Goal: Find specific page/section: Find specific page/section

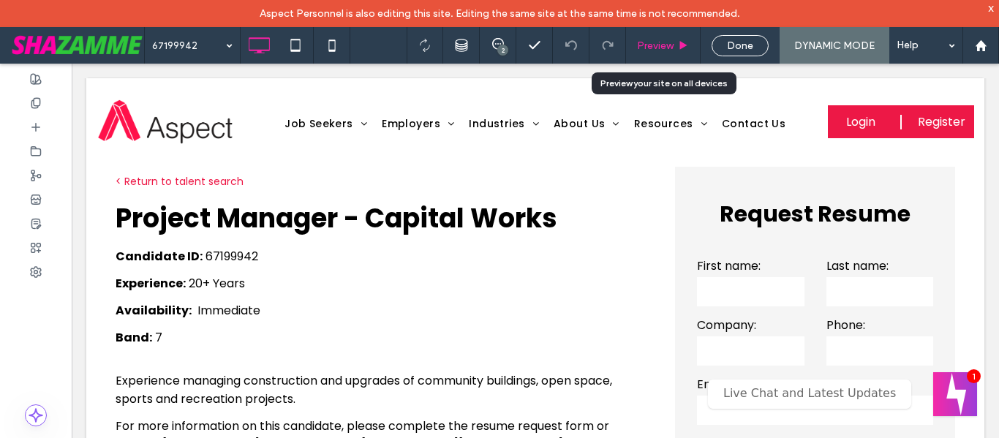
click at [676, 37] on div "Preview" at bounding box center [663, 45] width 75 height 37
click at [680, 48] on use at bounding box center [683, 45] width 7 height 8
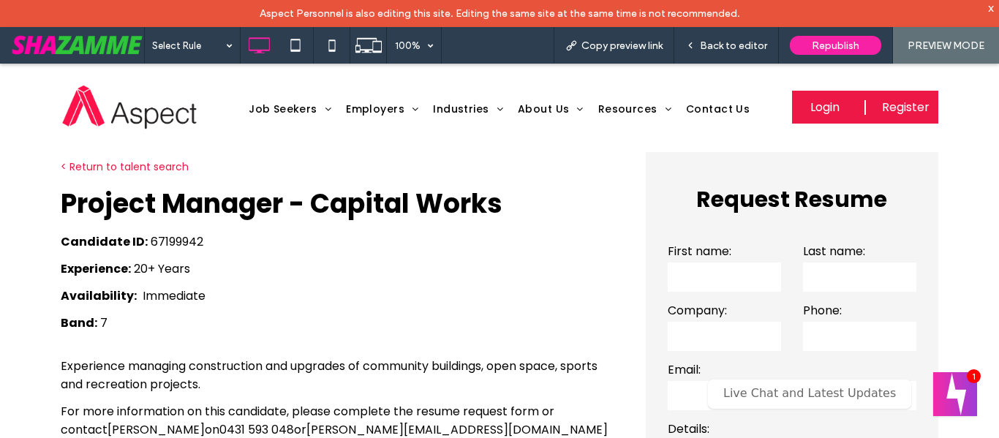
click at [145, 167] on link "< Return to talent search" at bounding box center [125, 166] width 128 height 15
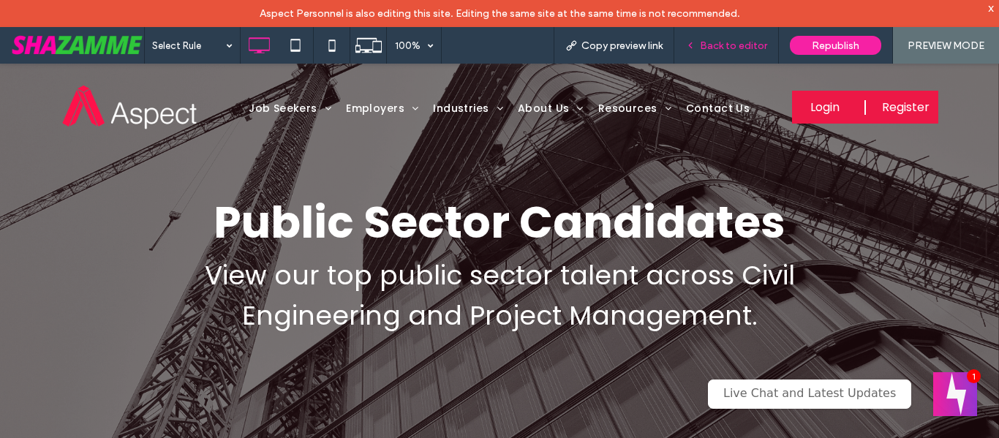
click at [732, 52] on div "Back to editor" at bounding box center [726, 45] width 105 height 37
click at [726, 34] on div "Back to editor" at bounding box center [726, 45] width 105 height 37
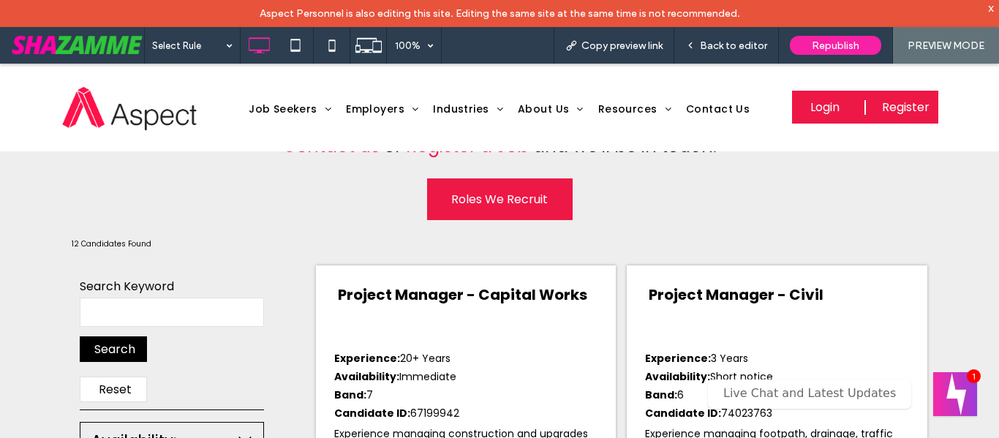
scroll to position [439, 0]
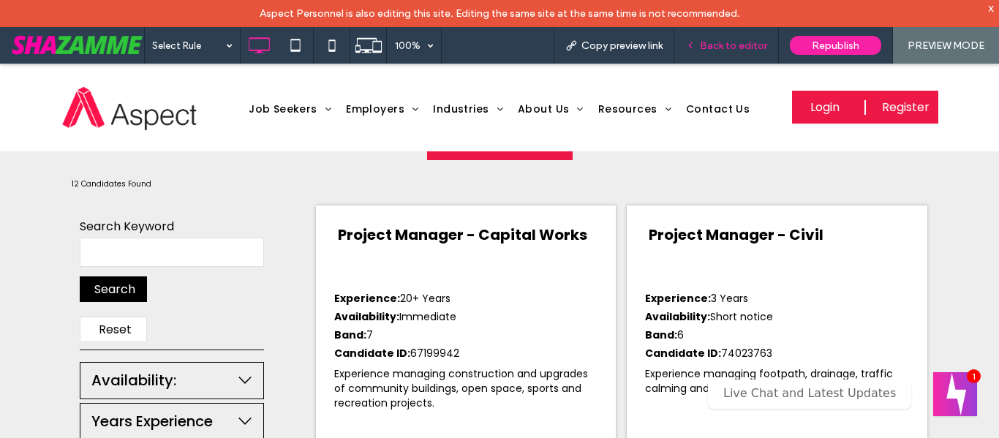
click at [754, 43] on span "Back to editor" at bounding box center [733, 45] width 67 height 12
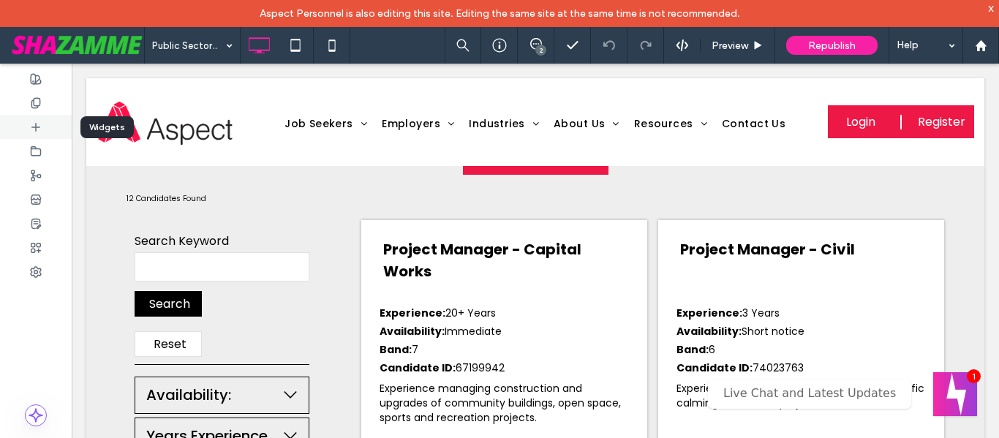
click at [46, 135] on div at bounding box center [36, 127] width 72 height 24
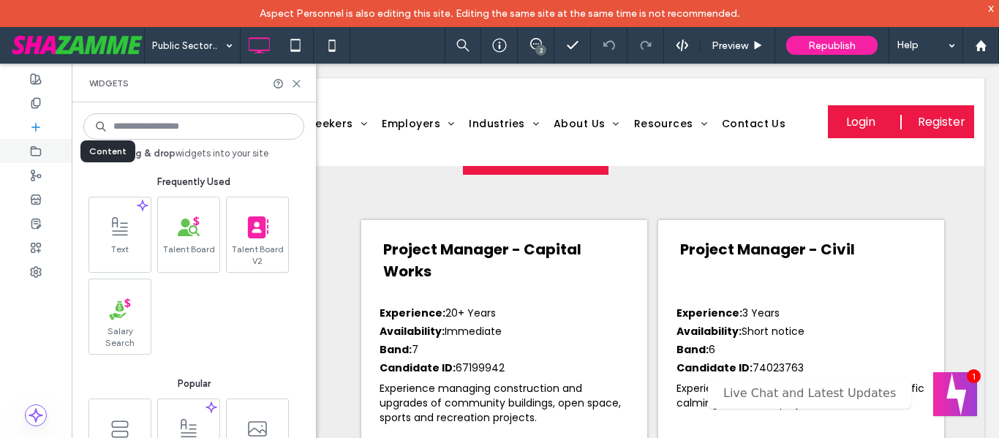
click at [45, 159] on div at bounding box center [36, 151] width 72 height 24
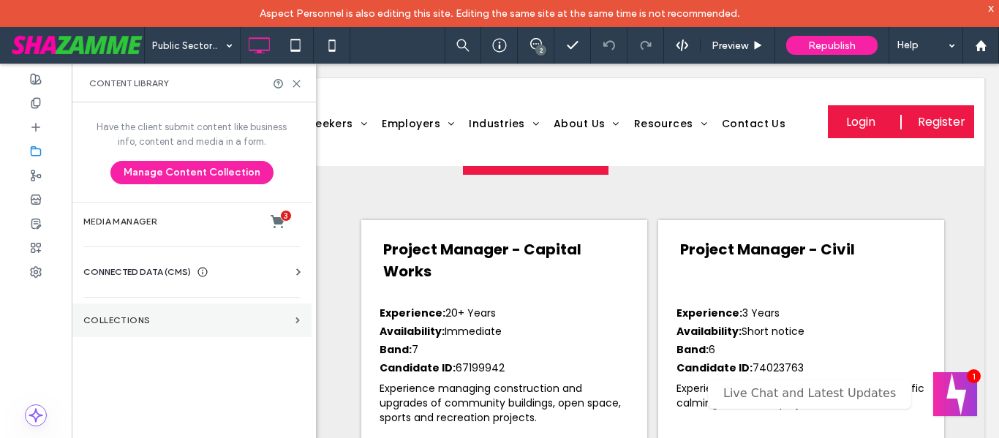
click at [219, 324] on label "Collections" at bounding box center [186, 320] width 206 height 10
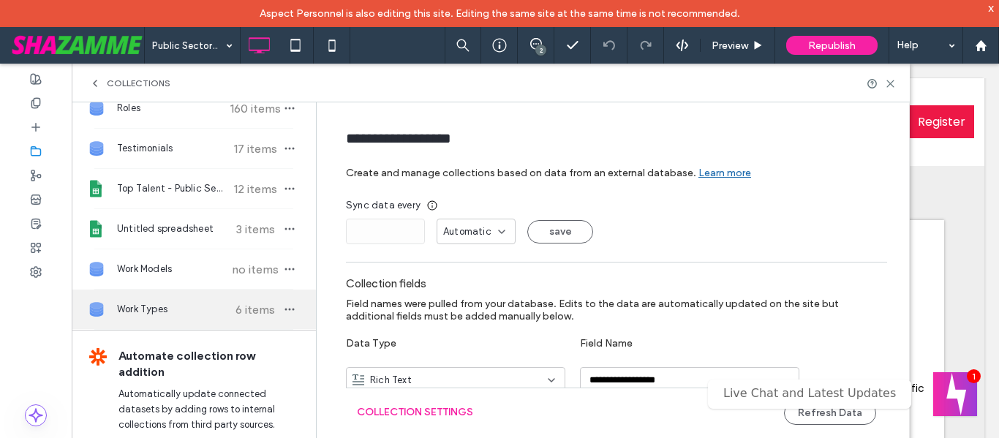
scroll to position [347, 0]
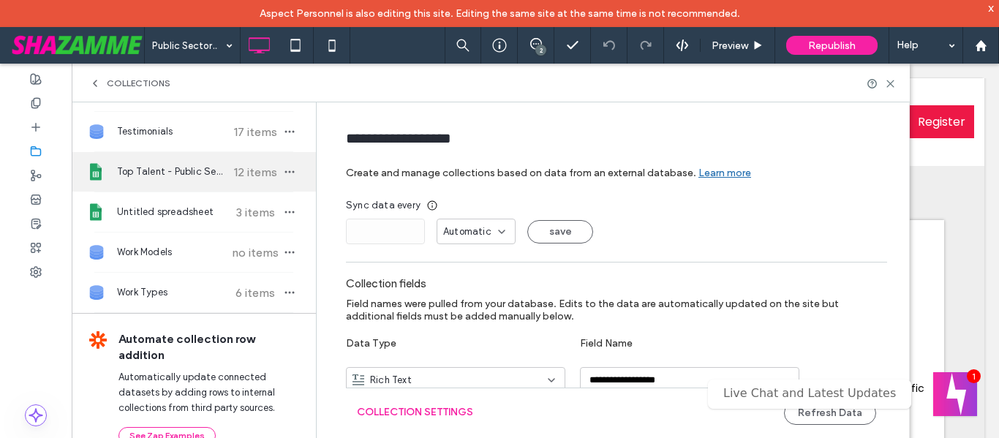
click at [183, 174] on span "Top Talent - Public Sector" at bounding box center [171, 171] width 109 height 15
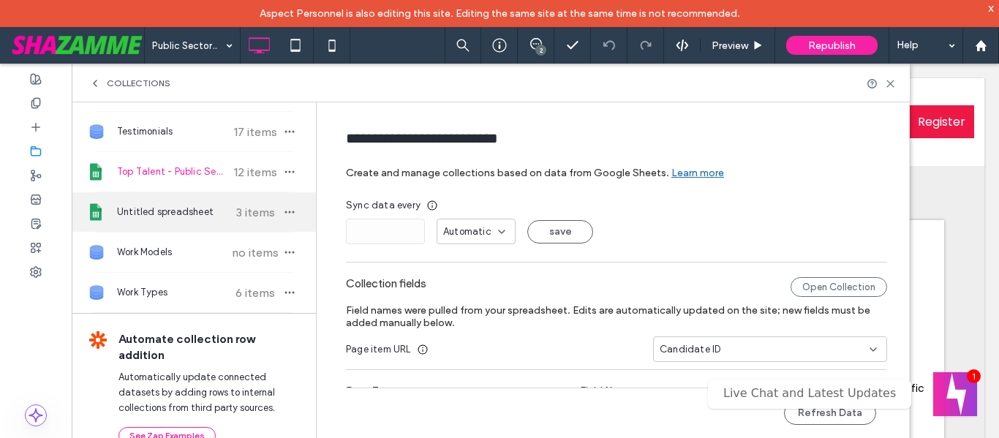
click at [187, 209] on span "Untitled spreadsheet" at bounding box center [171, 212] width 109 height 15
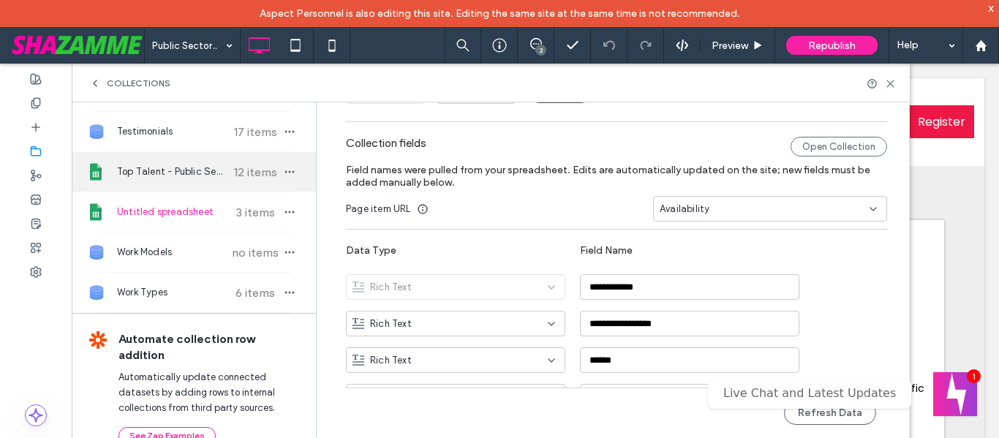
click at [185, 160] on div "Top Talent - Public Sector 12 items" at bounding box center [194, 171] width 244 height 39
type input "**********"
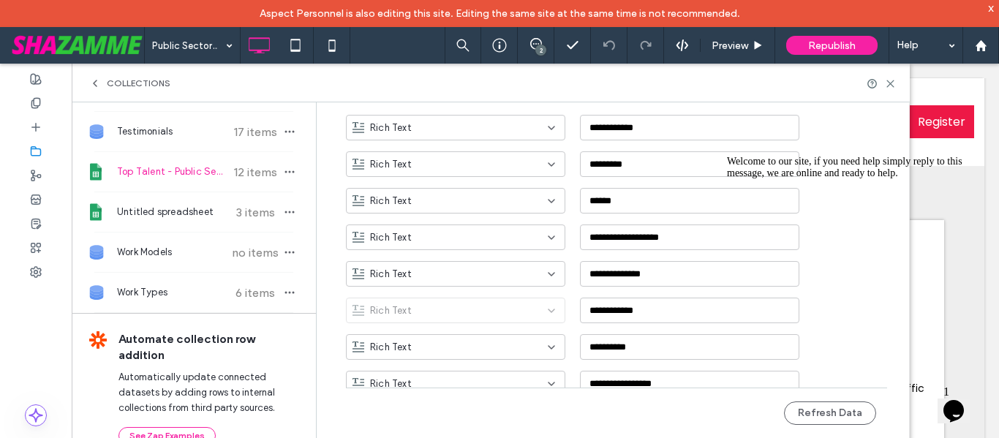
scroll to position [140, 0]
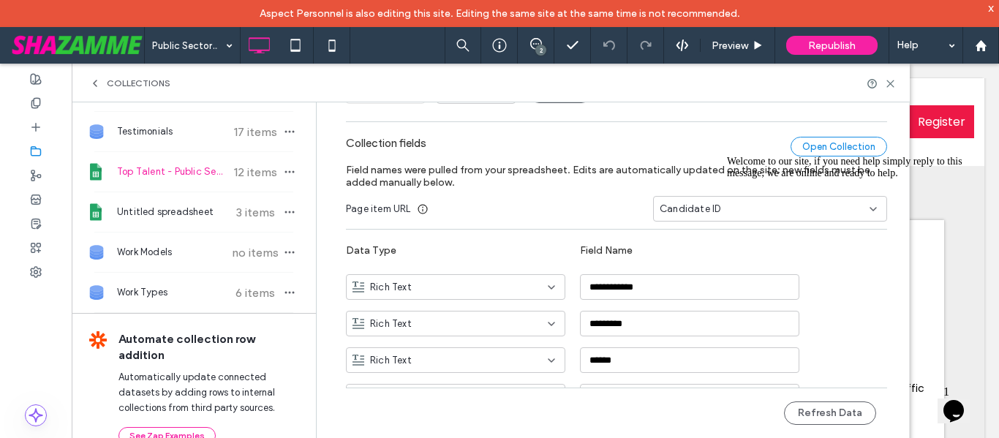
click at [816, 140] on div "Open Collection" at bounding box center [838, 147] width 96 height 20
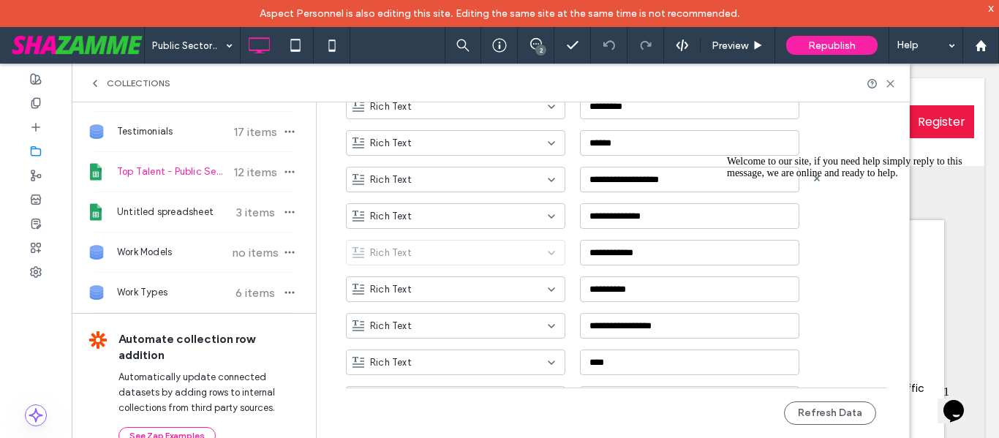
scroll to position [360, 0]
click at [523, 254] on div "**********" at bounding box center [627, 245] width 563 height 37
click at [566, 247] on div "**********" at bounding box center [627, 245] width 563 height 37
click at [727, 156] on icon "Chat attention grabber" at bounding box center [727, 156] width 0 height 0
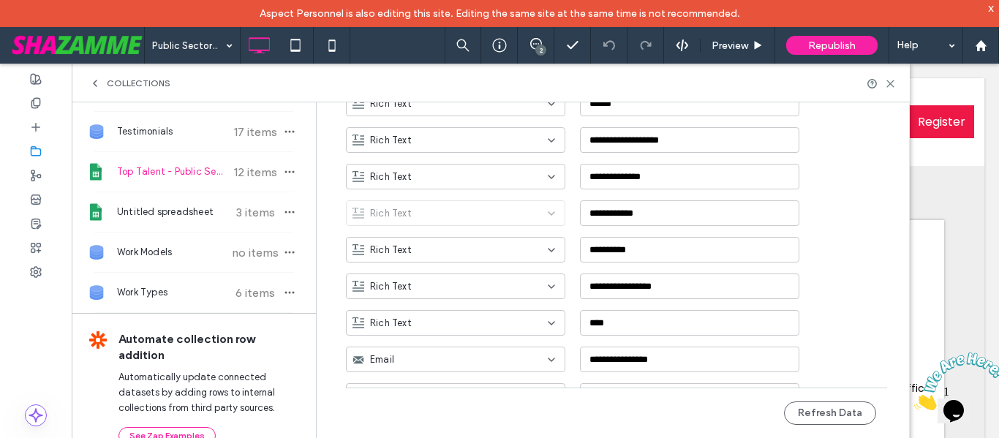
scroll to position [433, 0]
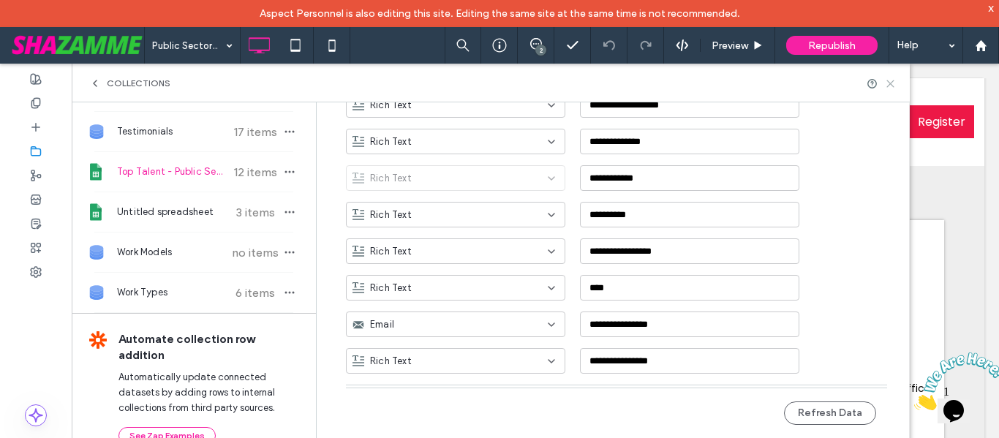
click at [889, 84] on use at bounding box center [890, 83] width 7 height 7
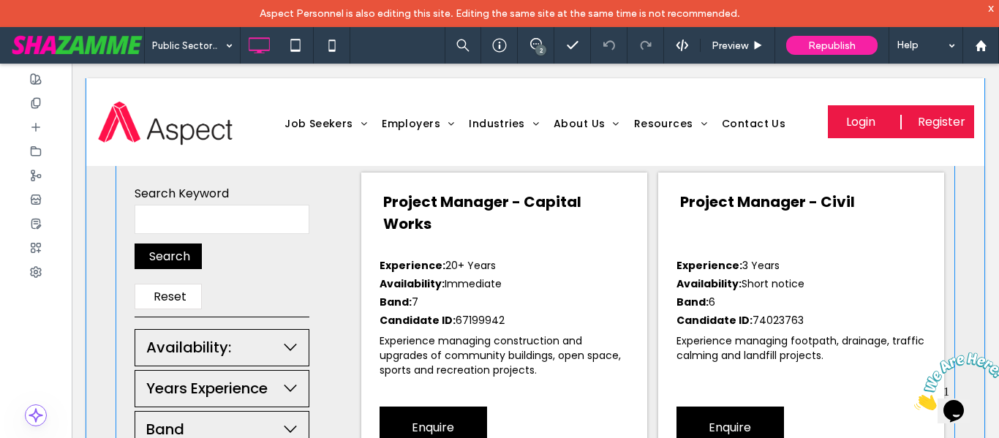
scroll to position [512, 0]
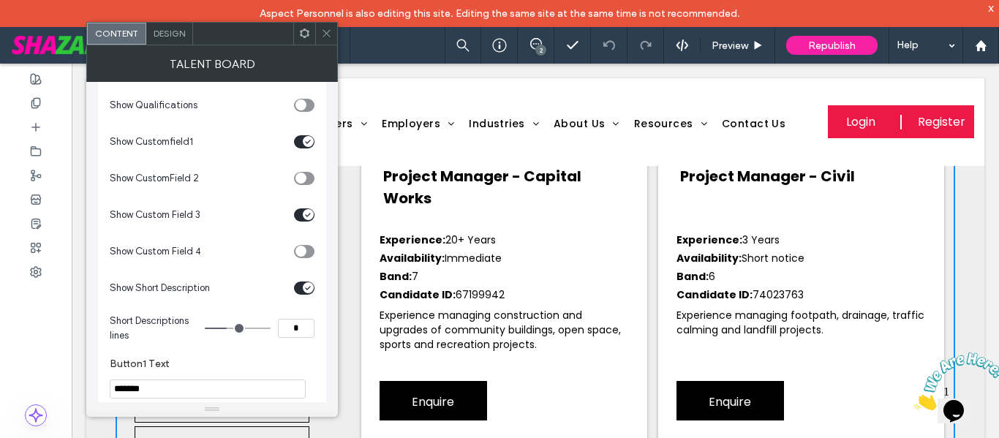
scroll to position [1170, 0]
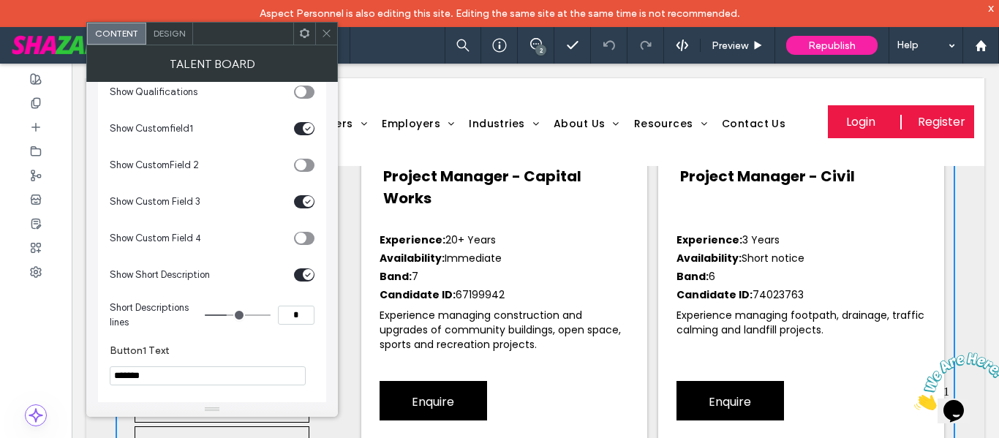
click at [302, 46] on div "Talent Board" at bounding box center [211, 63] width 251 height 37
click at [302, 41] on span at bounding box center [304, 34] width 11 height 22
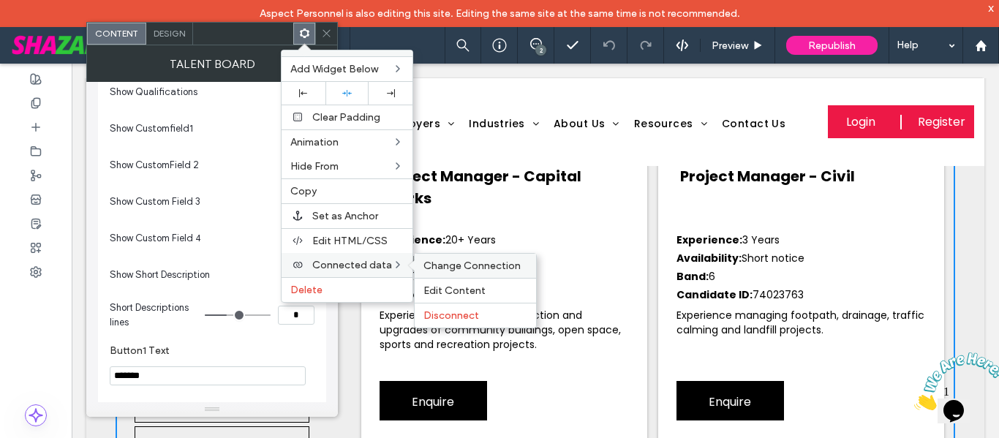
click at [428, 269] on span "Change Connection" at bounding box center [471, 265] width 97 height 12
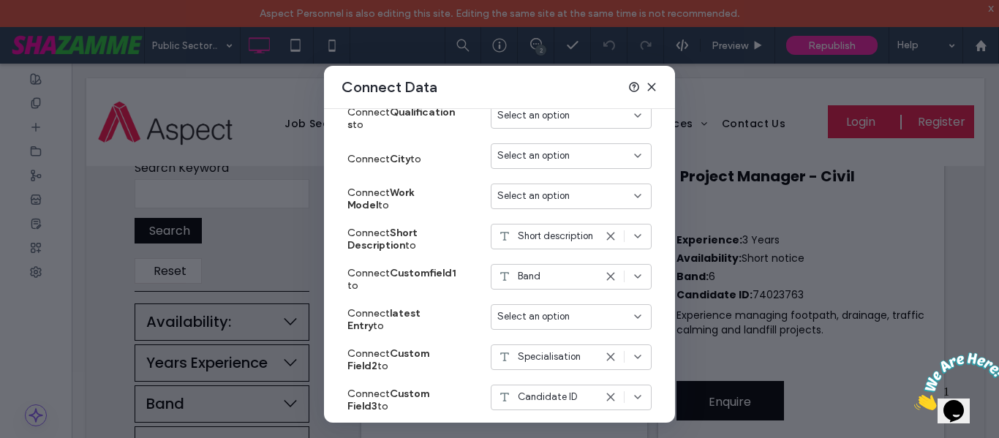
scroll to position [942, 0]
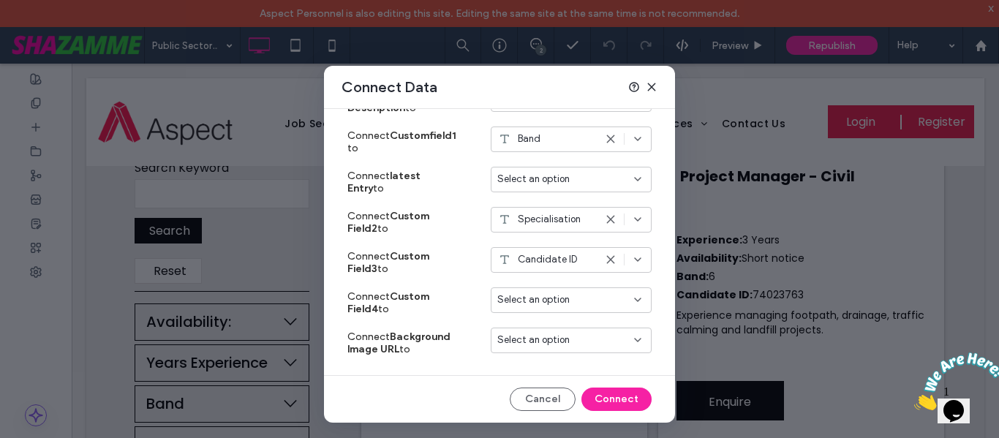
click at [650, 83] on icon at bounding box center [651, 87] width 12 height 12
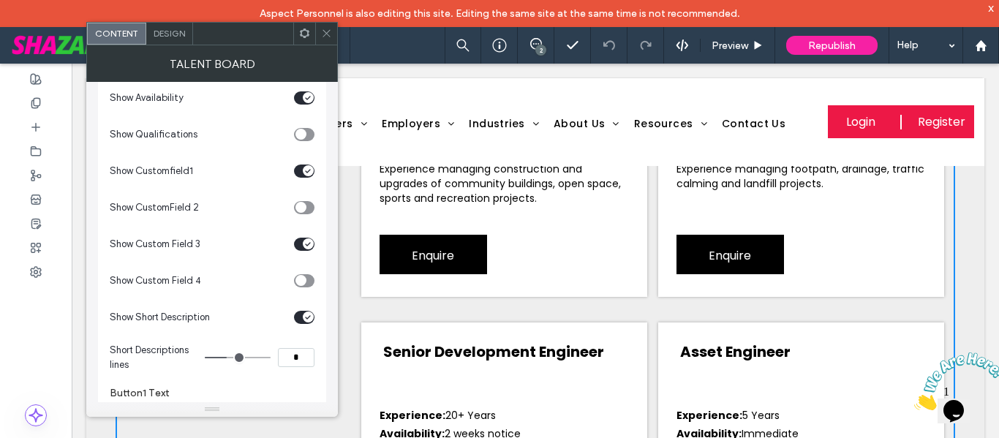
scroll to position [1133, 0]
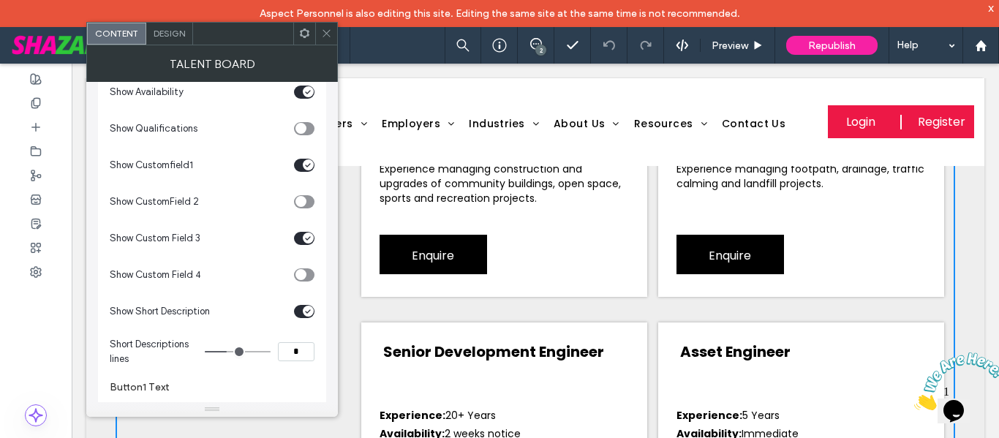
click at [310, 37] on div at bounding box center [304, 34] width 22 height 22
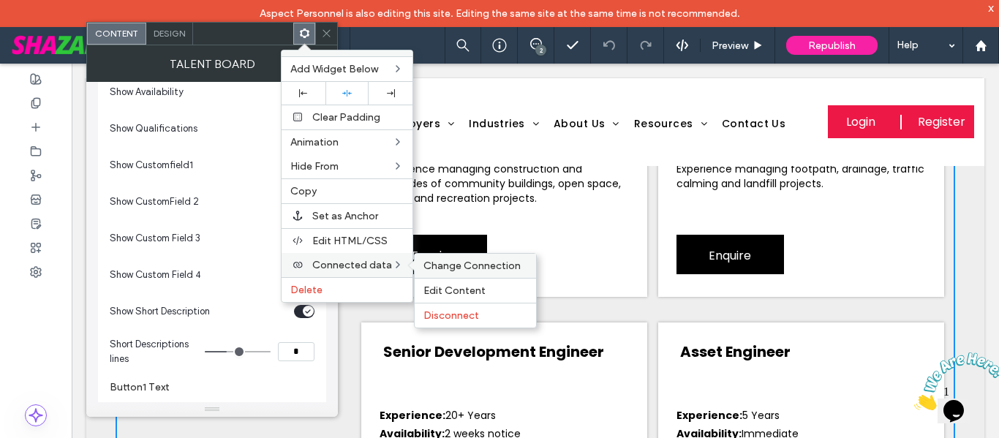
click at [474, 267] on span "Change Connection" at bounding box center [471, 265] width 97 height 12
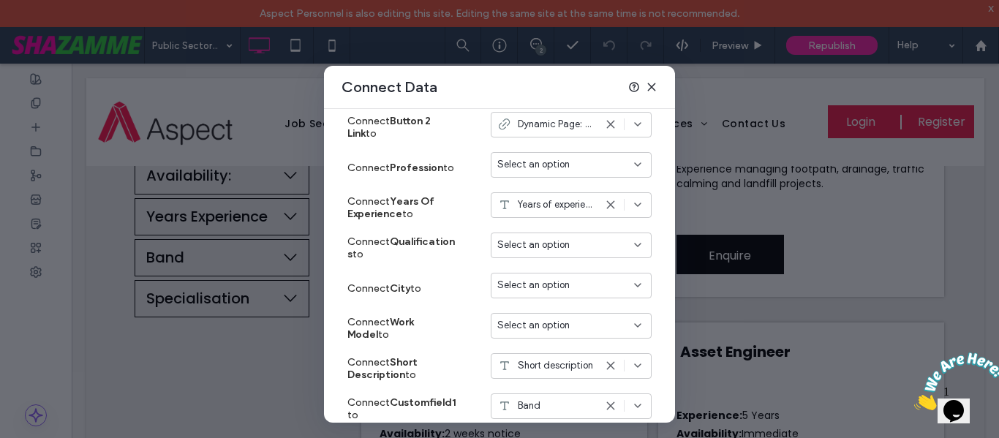
scroll to position [649, 0]
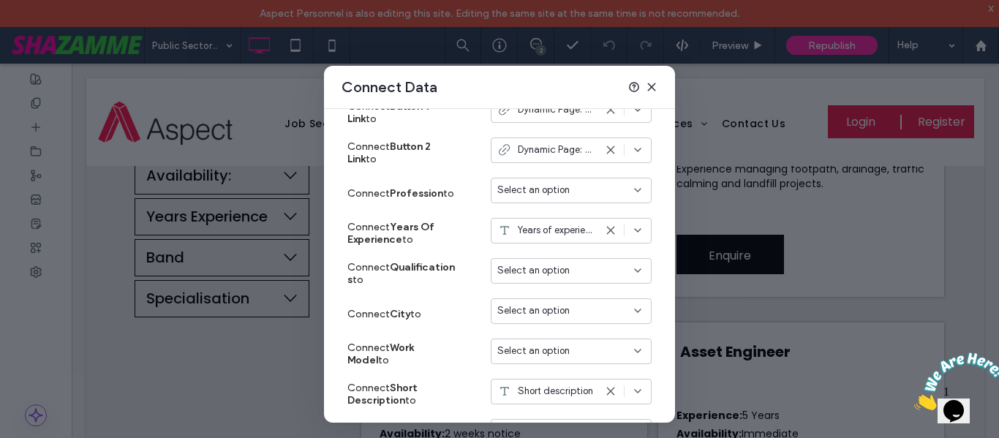
click at [656, 88] on icon at bounding box center [651, 87] width 12 height 12
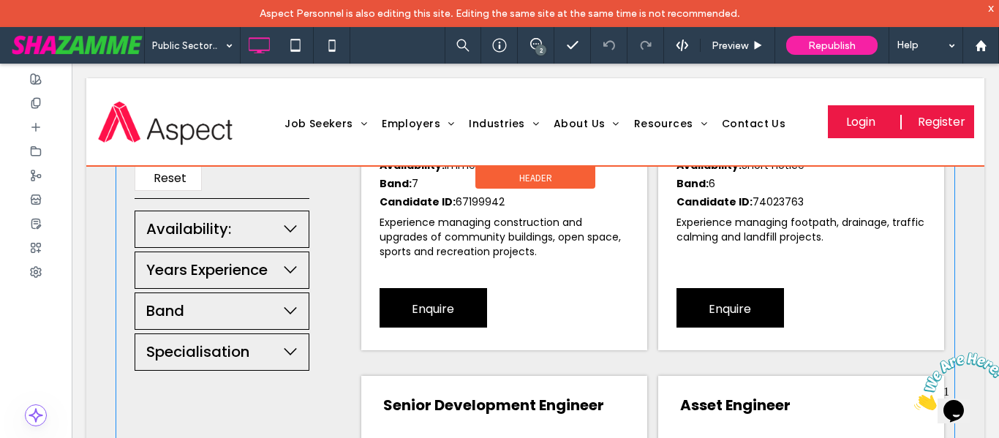
scroll to position [512, 0]
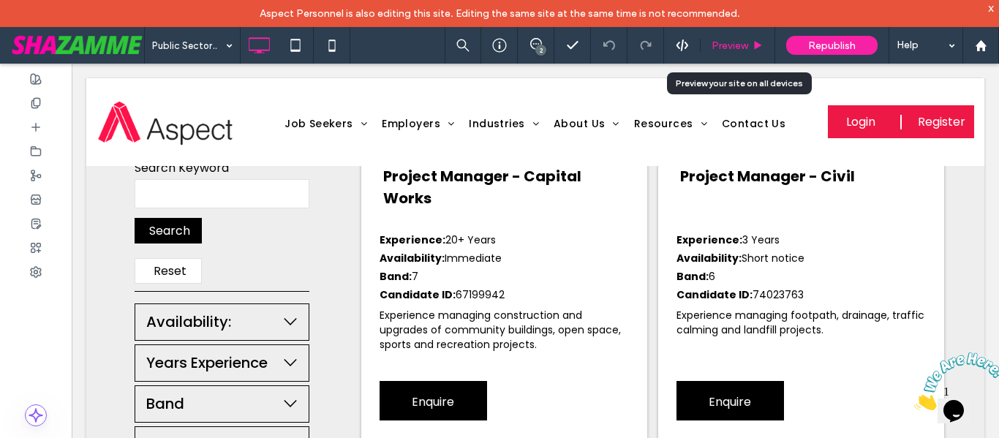
click at [745, 41] on span "Preview" at bounding box center [729, 45] width 37 height 12
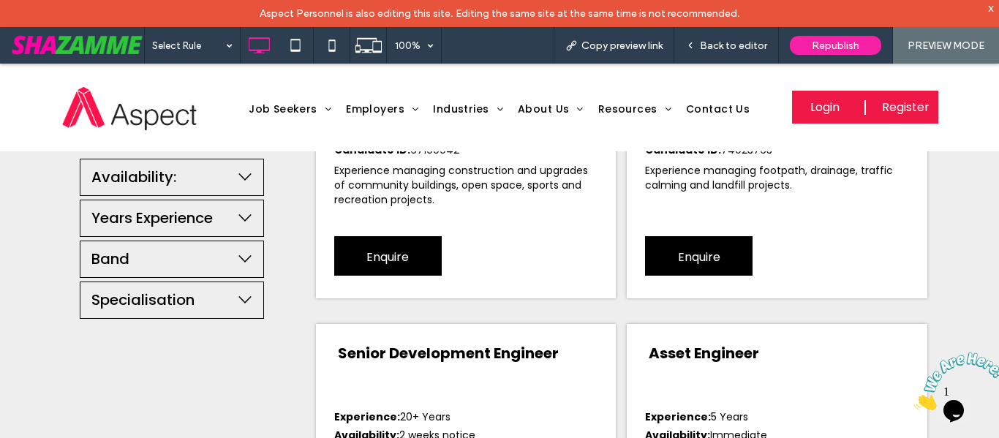
scroll to position [658, 0]
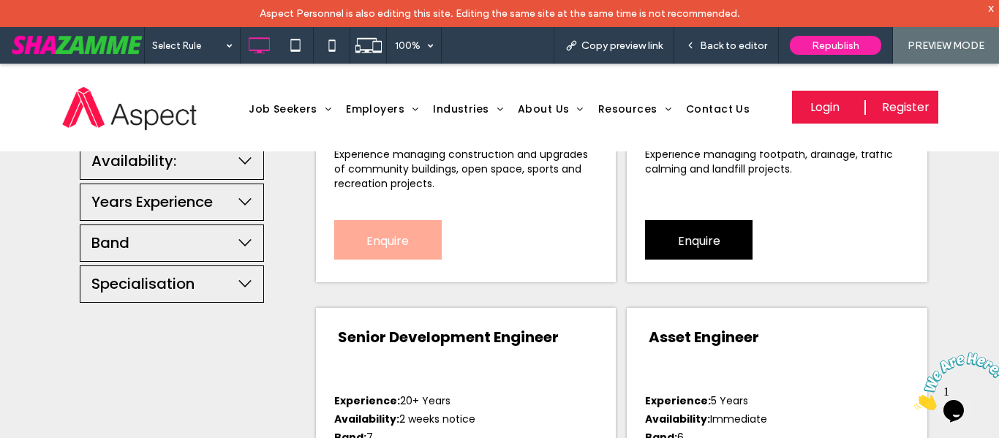
click at [382, 254] on span "Enquire" at bounding box center [387, 241] width 42 height 42
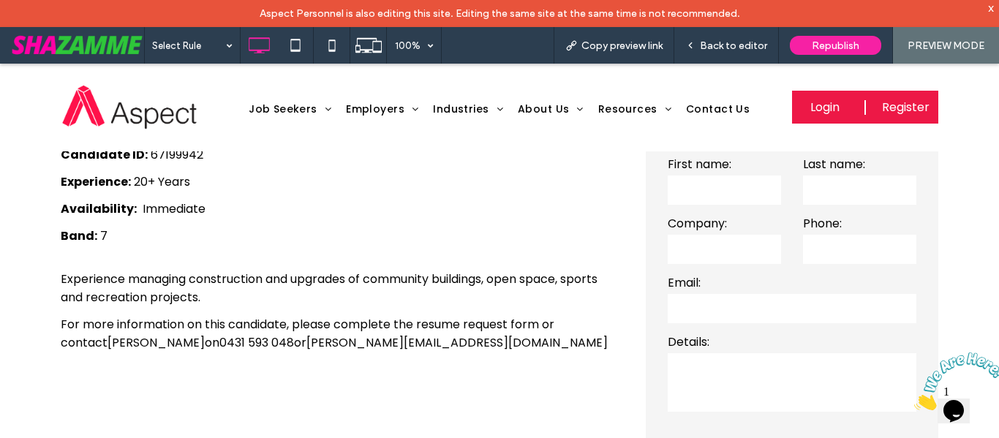
scroll to position [345, 0]
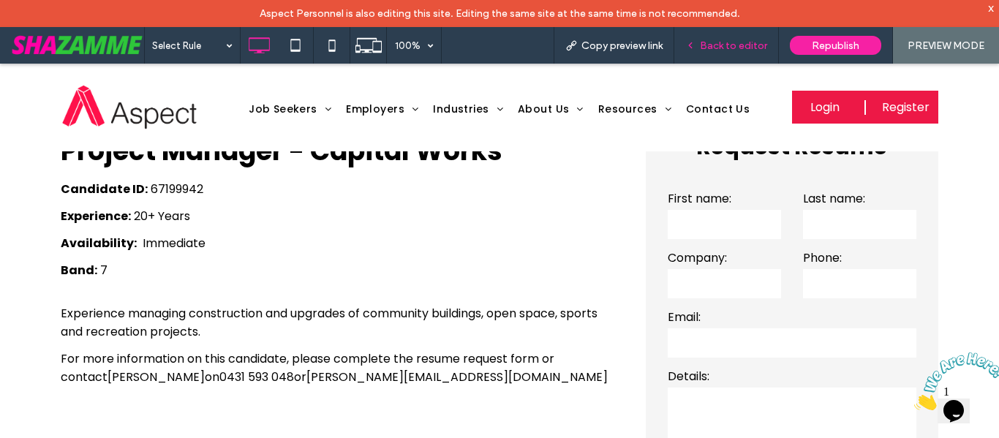
click at [715, 46] on span "Back to editor" at bounding box center [733, 45] width 67 height 12
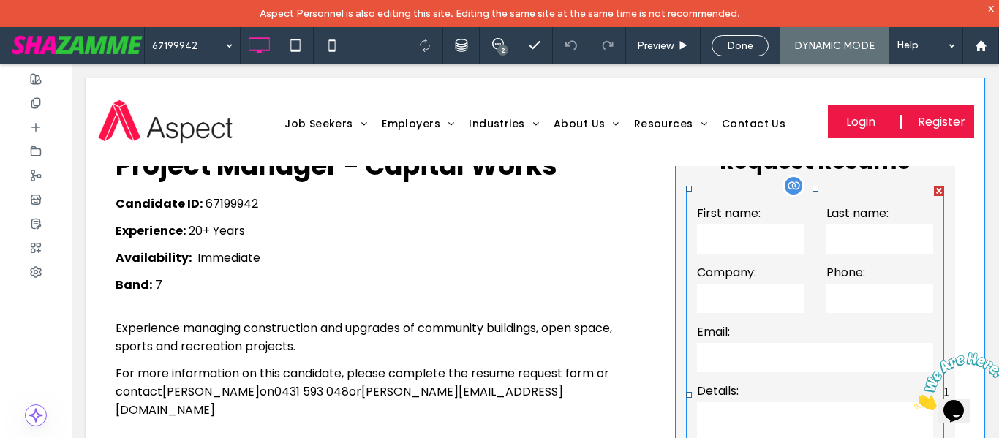
click at [795, 268] on label "Company:" at bounding box center [750, 272] width 107 height 18
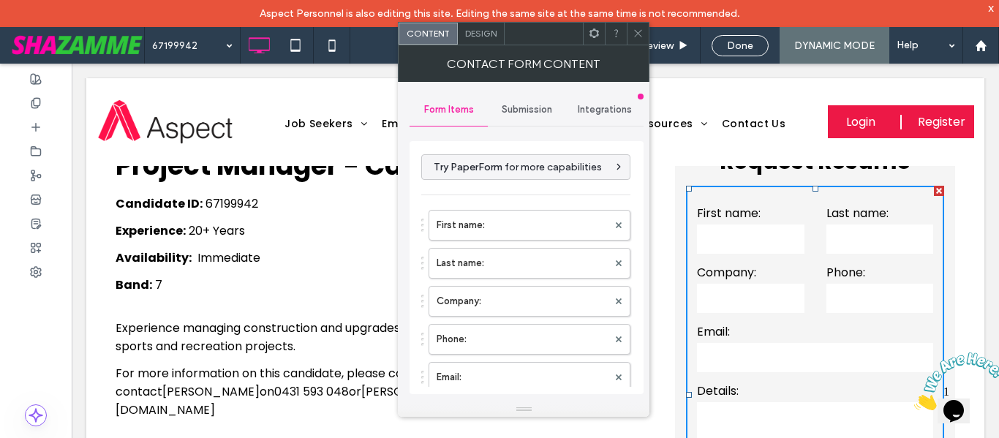
click at [591, 42] on span at bounding box center [593, 34] width 11 height 22
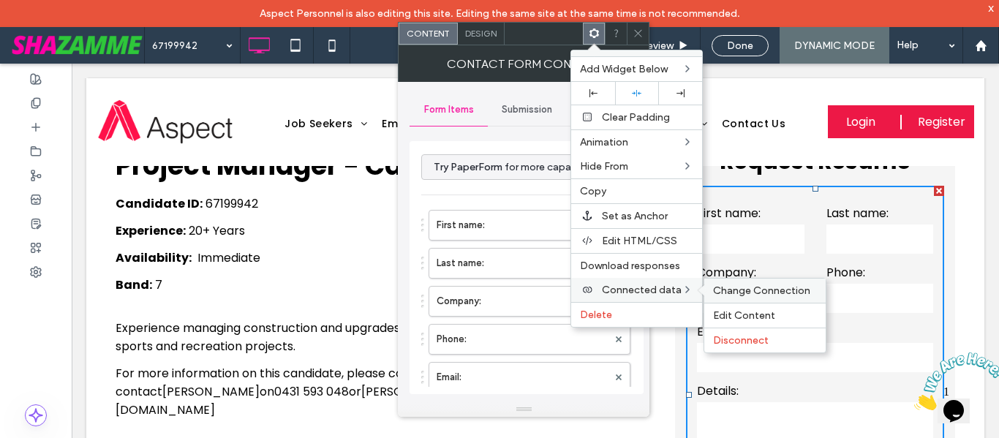
click at [739, 290] on span "Change Connection" at bounding box center [761, 290] width 97 height 12
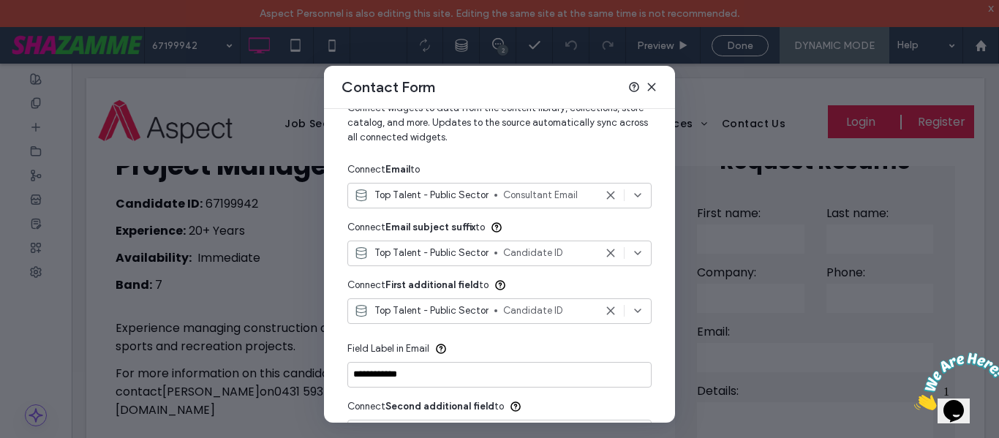
scroll to position [146, 0]
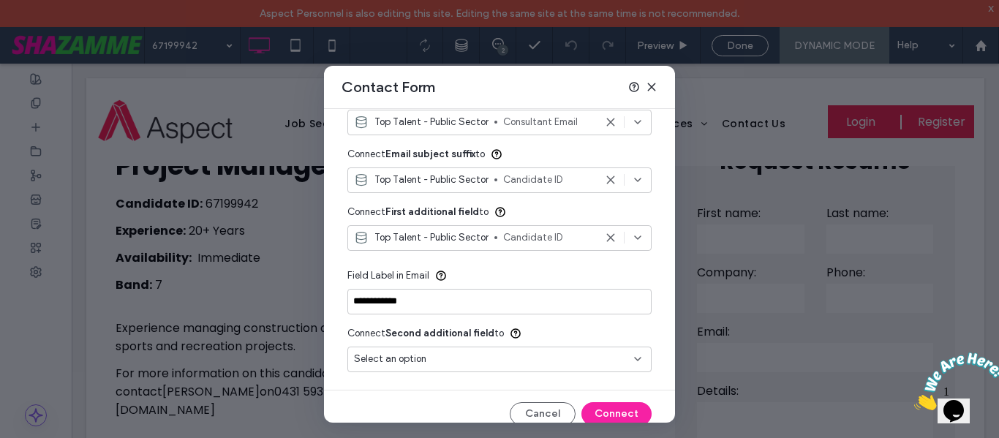
click at [653, 86] on icon at bounding box center [651, 87] width 12 height 12
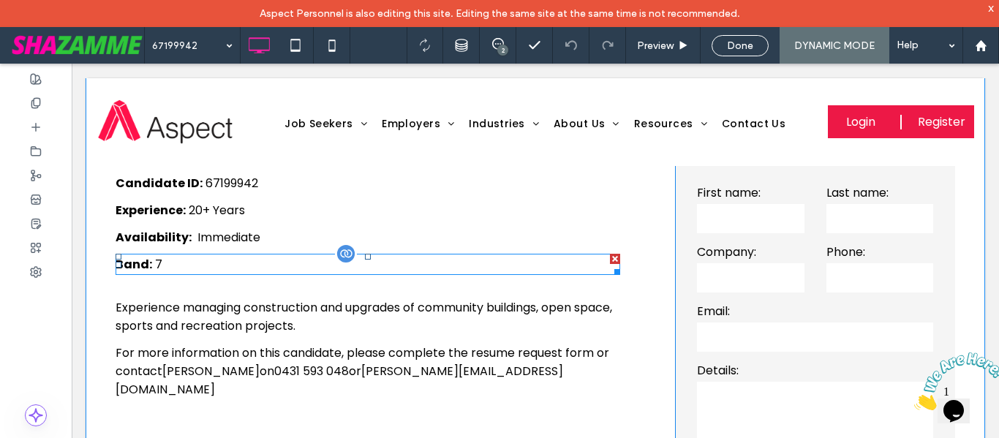
scroll to position [292, 0]
